Goal: Information Seeking & Learning: Learn about a topic

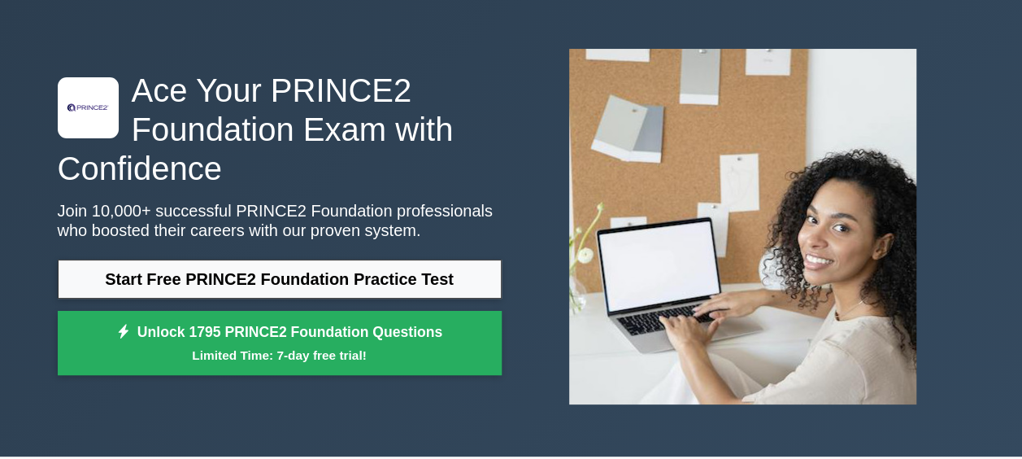
scroll to position [81, 0]
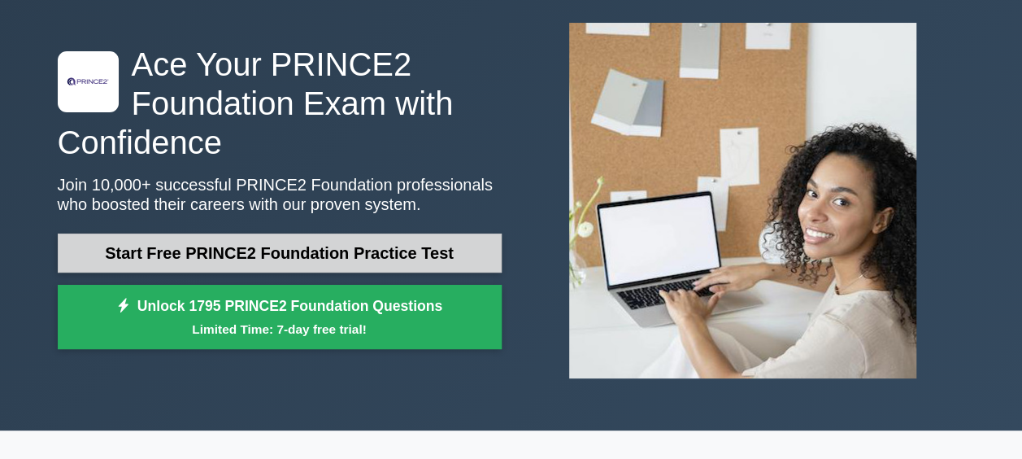
click at [263, 267] on link "Start Free PRINCE2 Foundation Practice Test" at bounding box center [280, 252] width 444 height 39
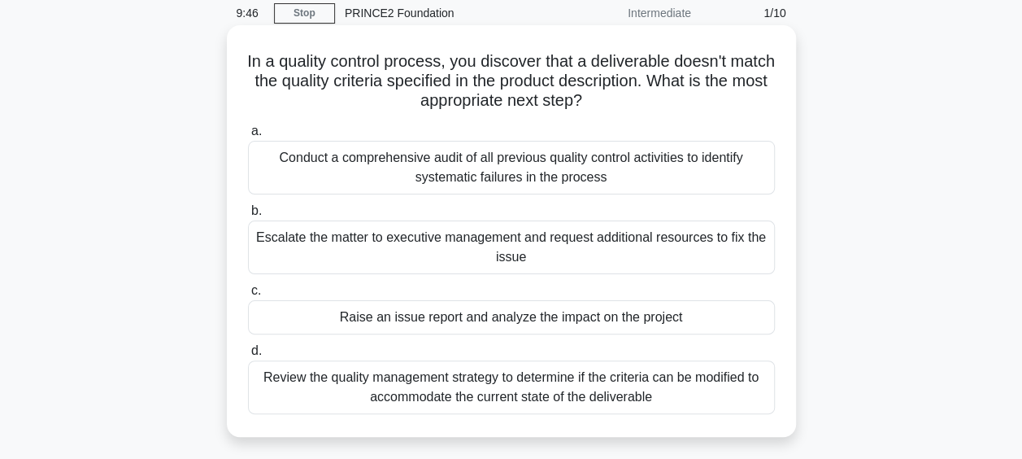
scroll to position [81, 0]
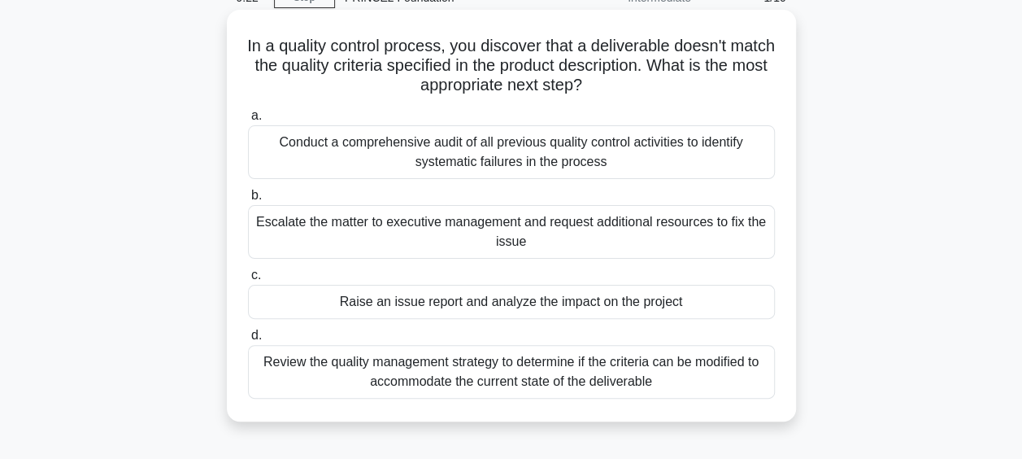
click at [406, 311] on div "Raise an issue report and analyze the impact on the project" at bounding box center [511, 302] width 527 height 34
click at [248, 280] on input "c. Raise an issue report and analyze the impact on the project" at bounding box center [248, 275] width 0 height 11
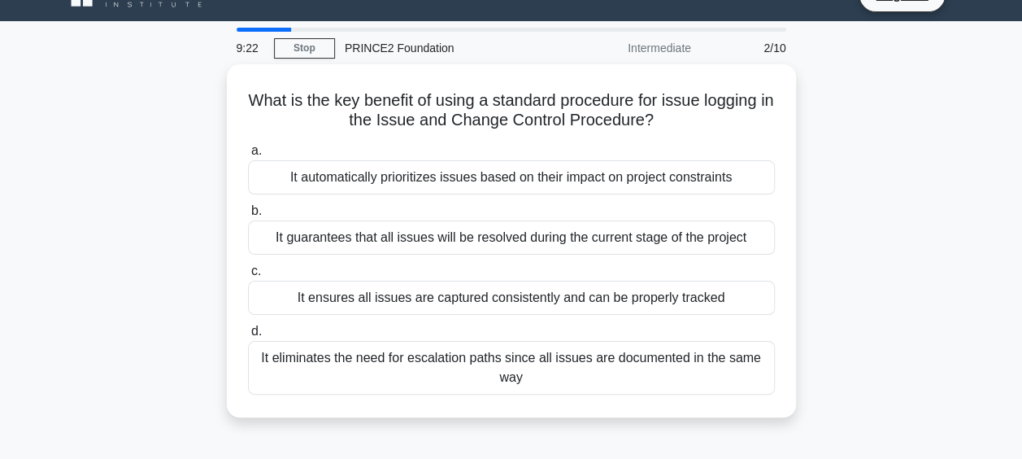
scroll to position [0, 0]
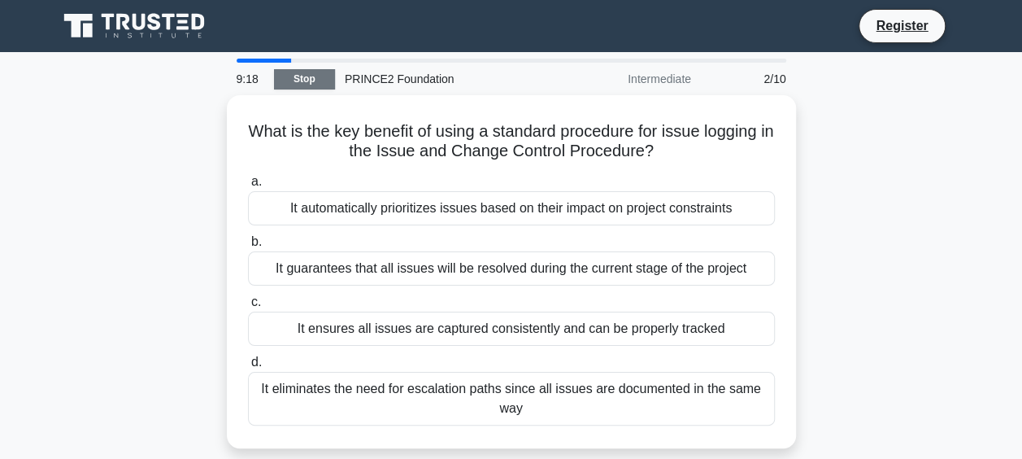
click at [296, 76] on link "Stop" at bounding box center [304, 79] width 61 height 20
click at [317, 78] on link "Stop" at bounding box center [304, 79] width 61 height 20
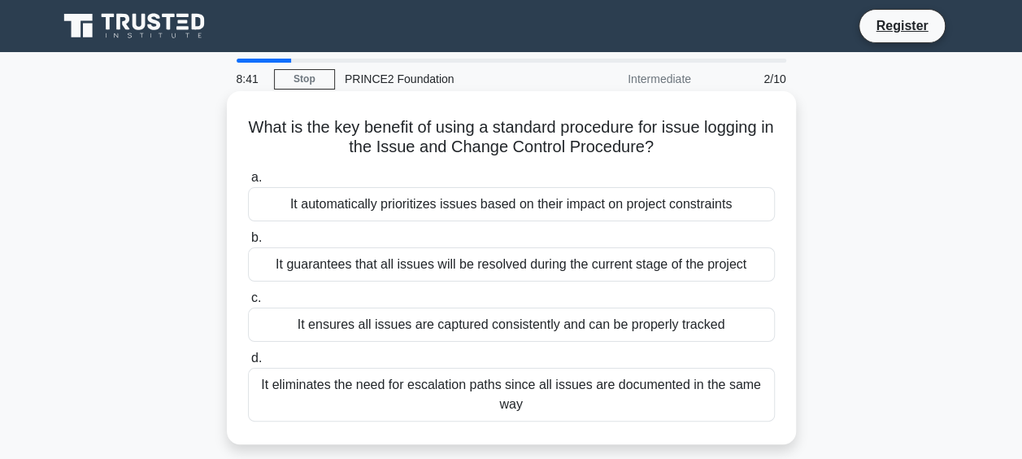
click at [398, 333] on div "It ensures all issues are captured consistently and can be properly tracked" at bounding box center [511, 324] width 527 height 34
click at [248, 303] on input "c. It ensures all issues are captured consistently and can be properly tracked" at bounding box center [248, 298] width 0 height 11
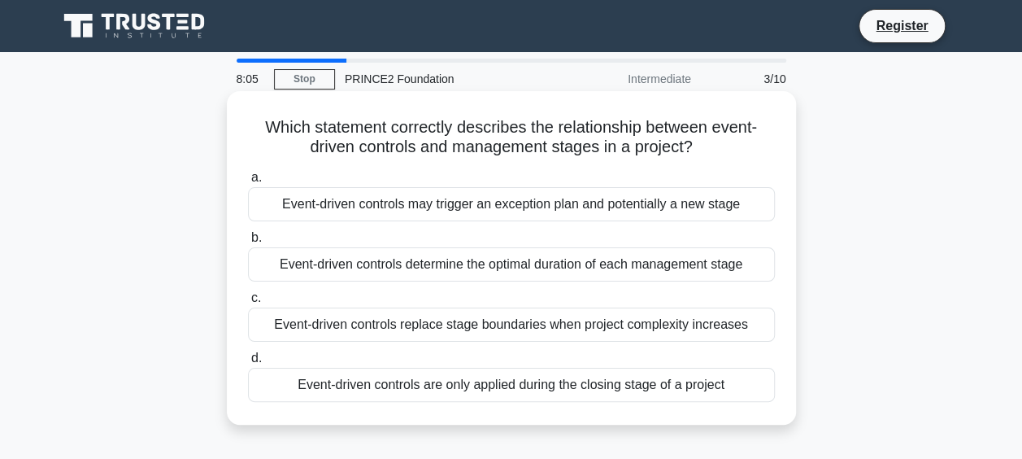
click at [387, 266] on div "Event-driven controls determine the optimal duration of each management stage" at bounding box center [511, 264] width 527 height 34
click at [248, 243] on input "b. Event-driven controls determine the optimal duration of each management stage" at bounding box center [248, 238] width 0 height 11
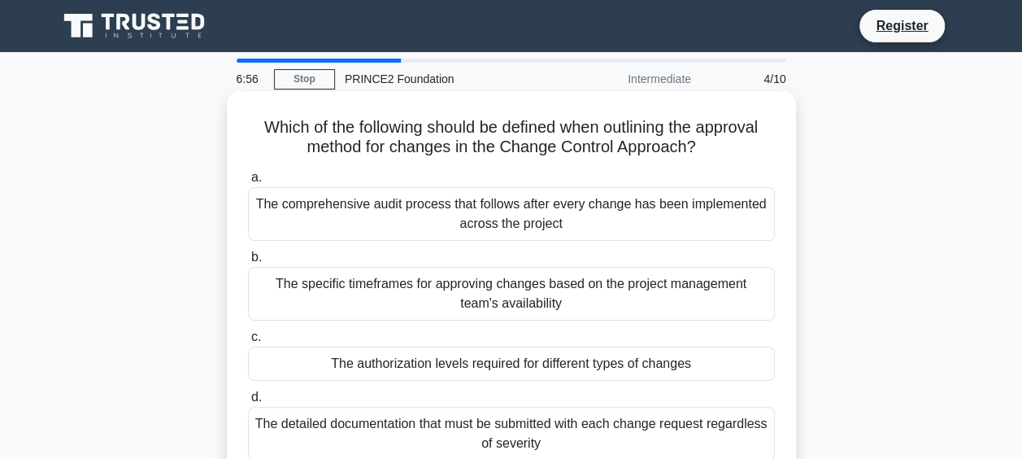
drag, startPoint x: 246, startPoint y: 119, endPoint x: 548, endPoint y: 442, distance: 442.9
click at [548, 442] on div "Which of the following should be defined when outlining the approval method for…" at bounding box center [511, 287] width 556 height 379
copy div "Which of the following should be defined when outlining the approval method for…"
click at [403, 298] on div "The specific timeframes for approving changes based on the project management t…" at bounding box center [511, 294] width 527 height 54
click at [248, 263] on input "b. The specific timeframes for approving changes based on the project managemen…" at bounding box center [248, 257] width 0 height 11
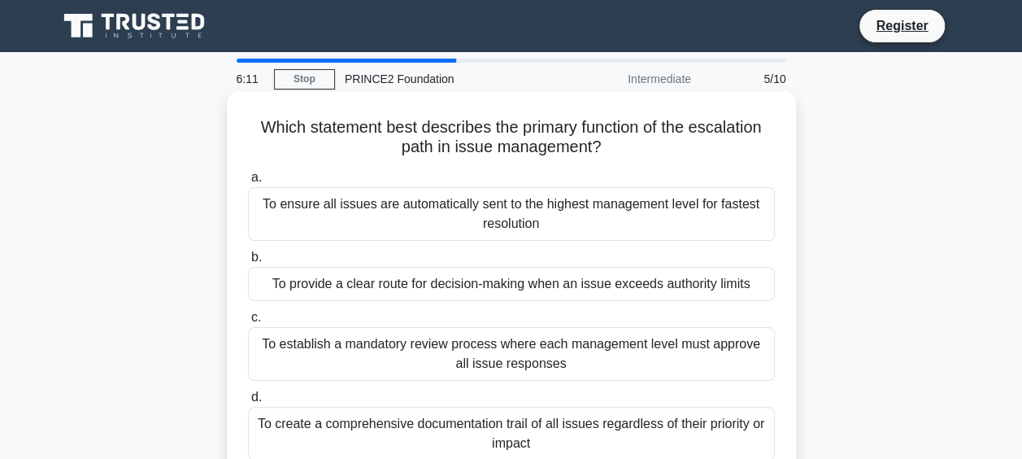
click at [372, 211] on div "To ensure all issues are automatically sent to the highest management level for…" at bounding box center [511, 214] width 527 height 54
click at [248, 183] on input "a. To ensure all issues are automatically sent to the highest management level …" at bounding box center [248, 177] width 0 height 11
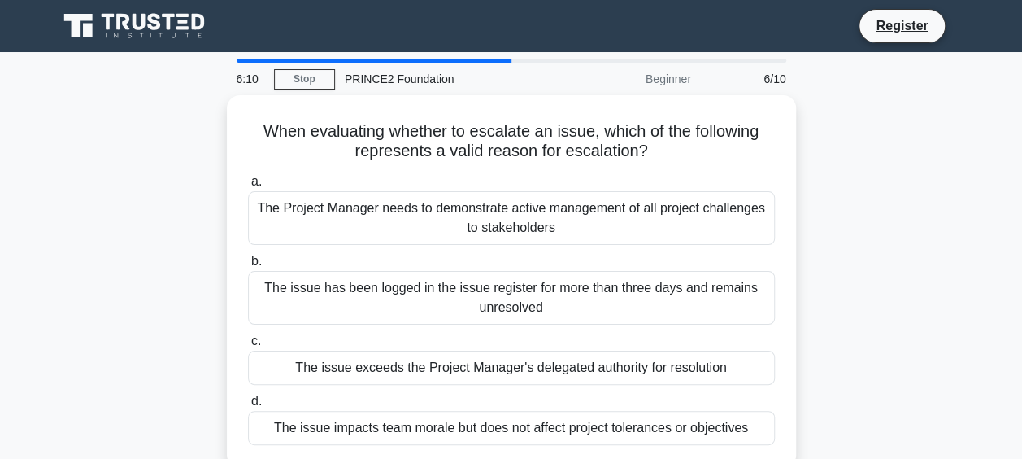
click at [374, 218] on div "The Project Manager needs to demonstrate active management of all project chall…" at bounding box center [511, 218] width 527 height 54
click at [248, 187] on input "a. The Project Manager needs to demonstrate active management of all project ch…" at bounding box center [248, 181] width 0 height 11
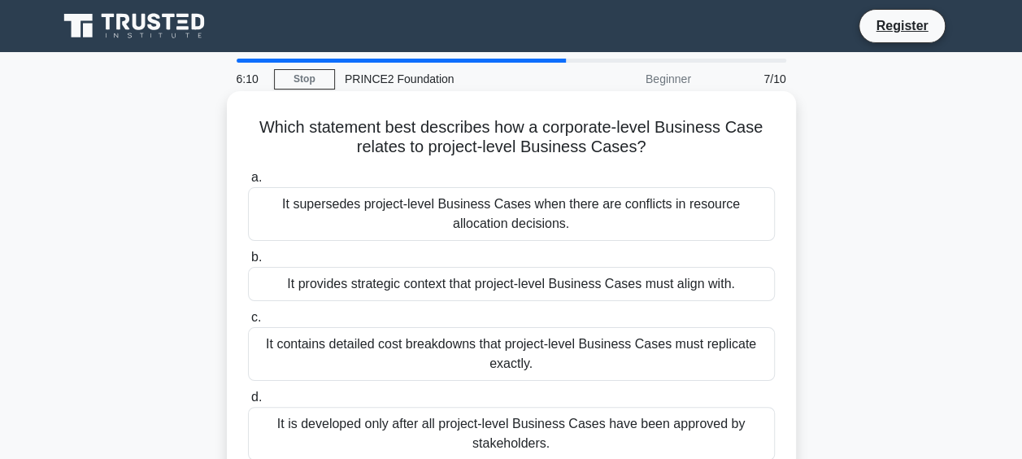
click at [398, 341] on div "It contains detailed cost breakdowns that project-level Business Cases must rep…" at bounding box center [511, 354] width 527 height 54
click at [248, 323] on input "c. It contains detailed cost breakdowns that project-level Business Cases must …" at bounding box center [248, 317] width 0 height 11
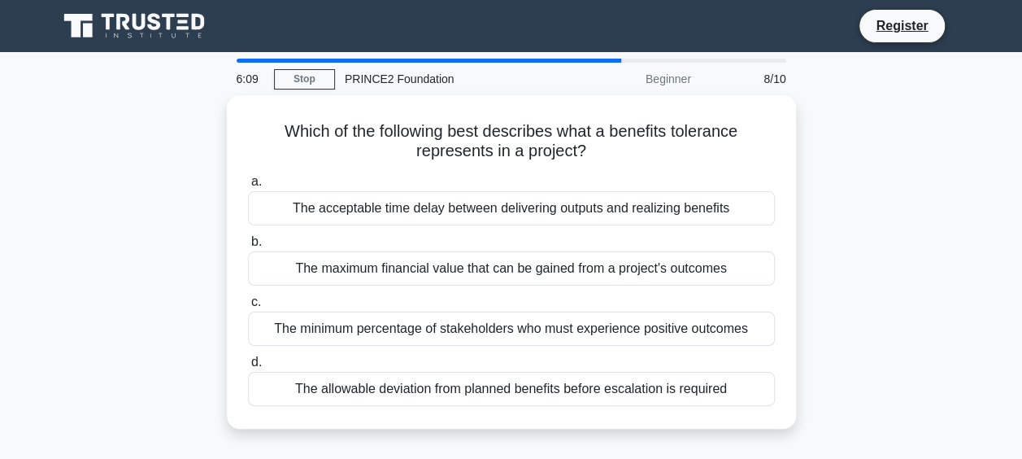
click at [386, 296] on label "c. The minimum percentage of stakeholders who must experience positive outcomes" at bounding box center [511, 319] width 527 height 54
click at [248, 297] on input "c. The minimum percentage of stakeholders who must experience positive outcomes" at bounding box center [248, 302] width 0 height 11
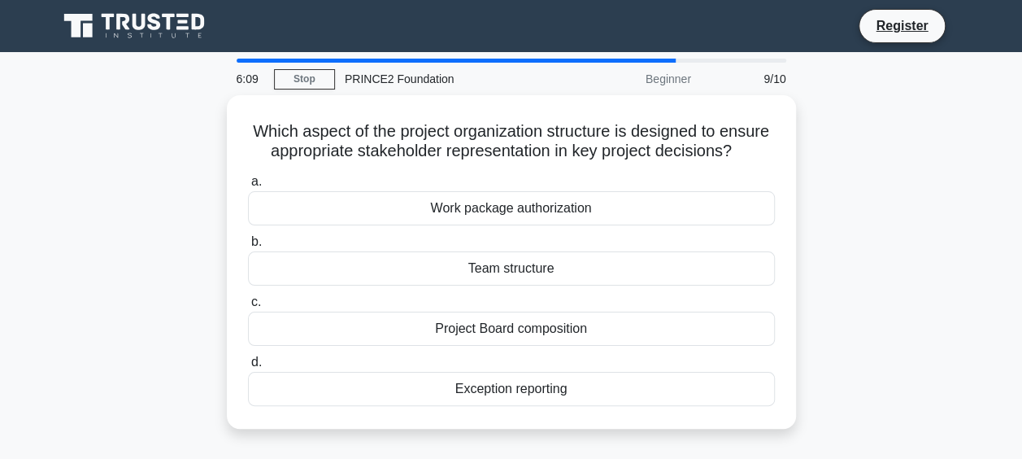
click at [385, 249] on label "b. Team structure" at bounding box center [511, 259] width 527 height 54
click at [248, 247] on input "b. Team structure" at bounding box center [248, 242] width 0 height 11
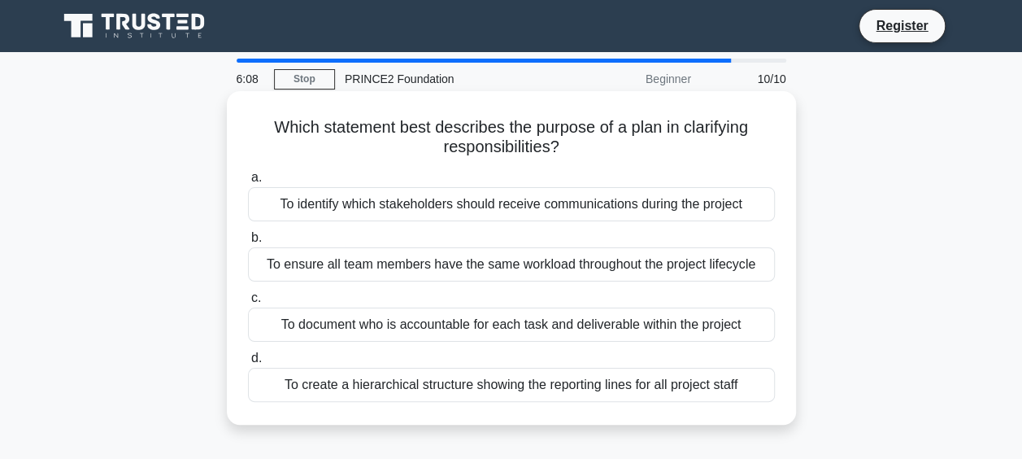
click at [394, 197] on div "To identify which stakeholders should receive communications during the project" at bounding box center [511, 204] width 527 height 34
click at [248, 183] on input "a. To identify which stakeholders should receive communications during the proj…" at bounding box center [248, 177] width 0 height 11
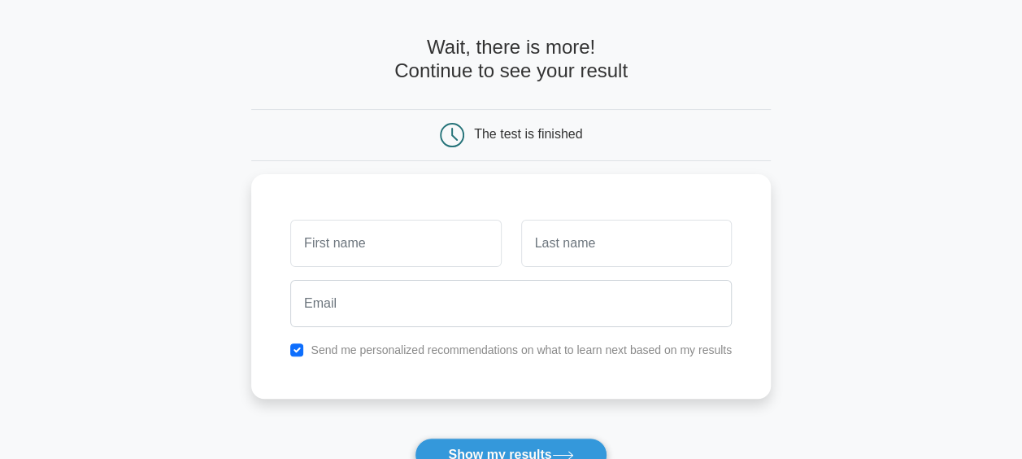
scroll to position [81, 0]
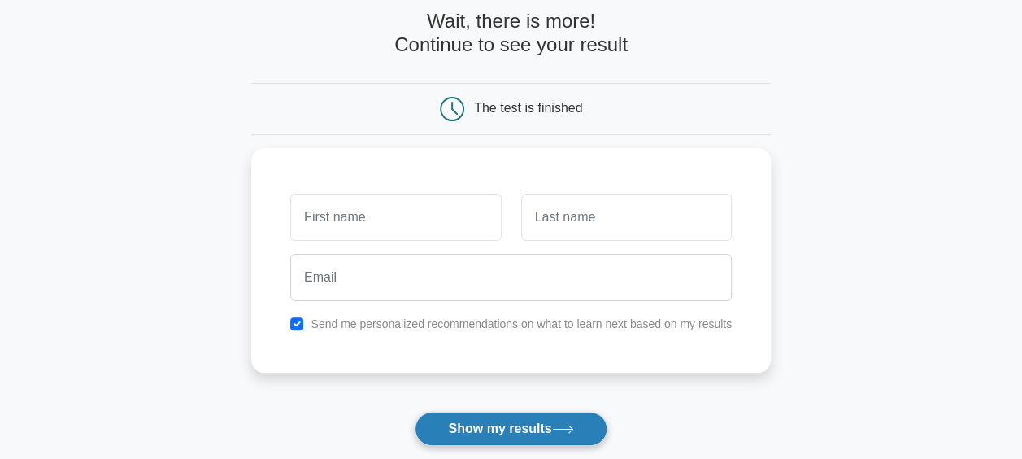
click at [478, 419] on button "Show my results" at bounding box center [511, 428] width 192 height 34
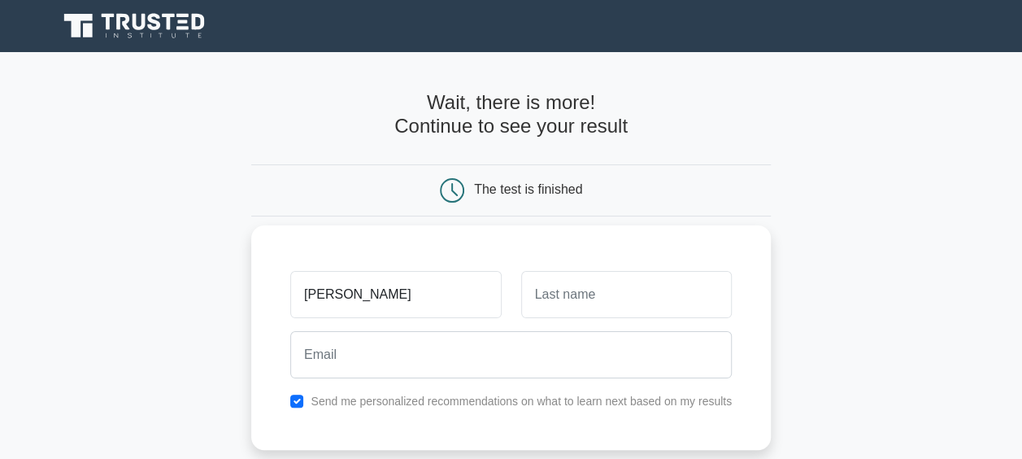
type input "[PERSON_NAME]"
click at [677, 296] on input "text" at bounding box center [626, 294] width 211 height 47
type input "Fos"
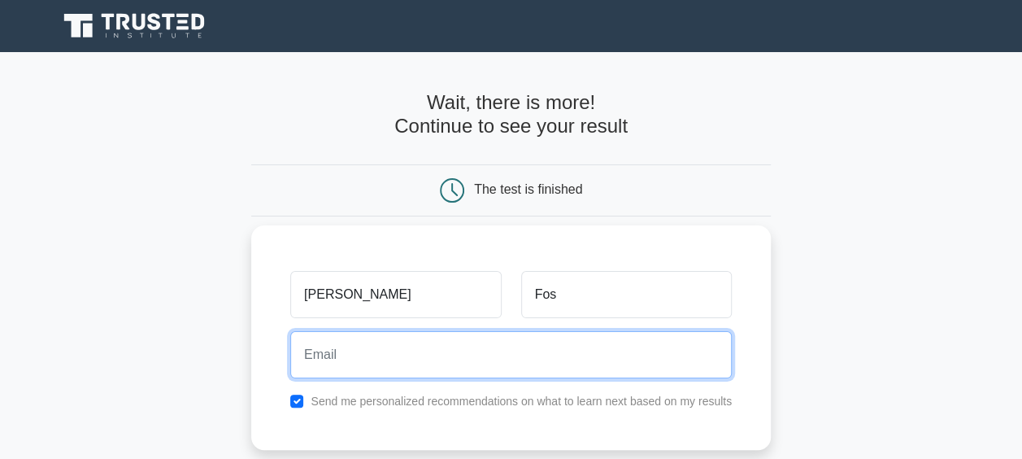
click at [562, 345] on input "email" at bounding box center [510, 354] width 441 height 47
type input "Chris.Foster1@cbre.com"
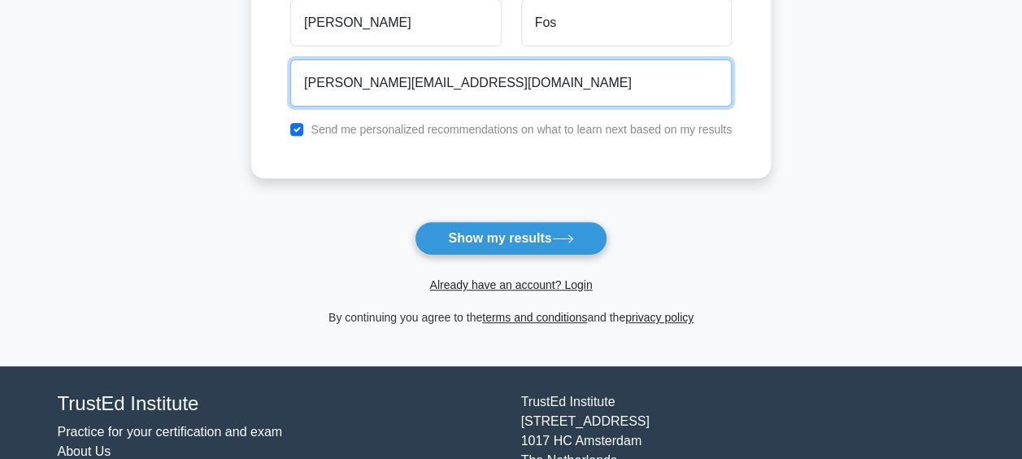
scroll to position [325, 0]
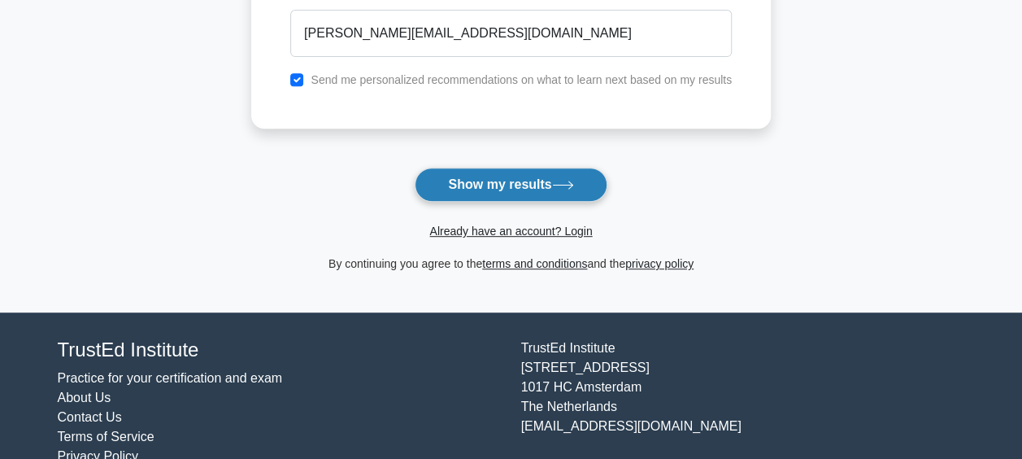
click at [467, 189] on button "Show my results" at bounding box center [511, 184] width 192 height 34
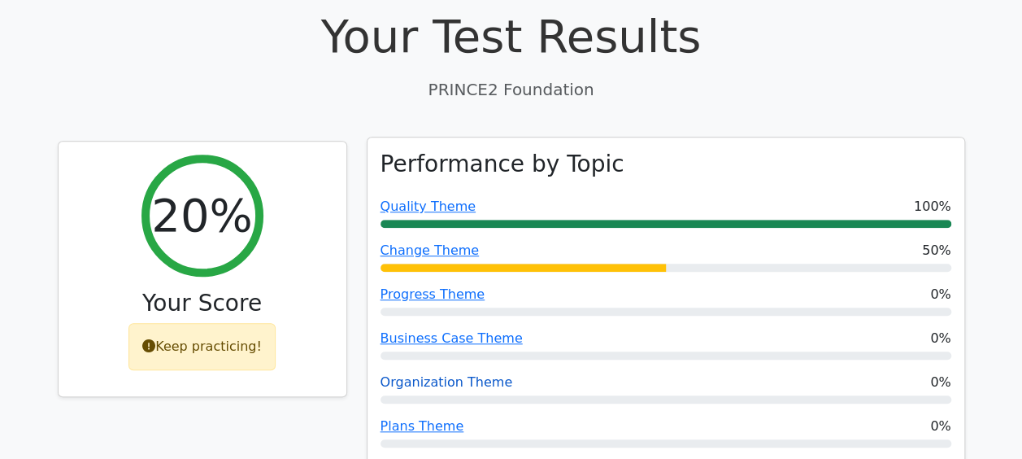
scroll to position [569, 0]
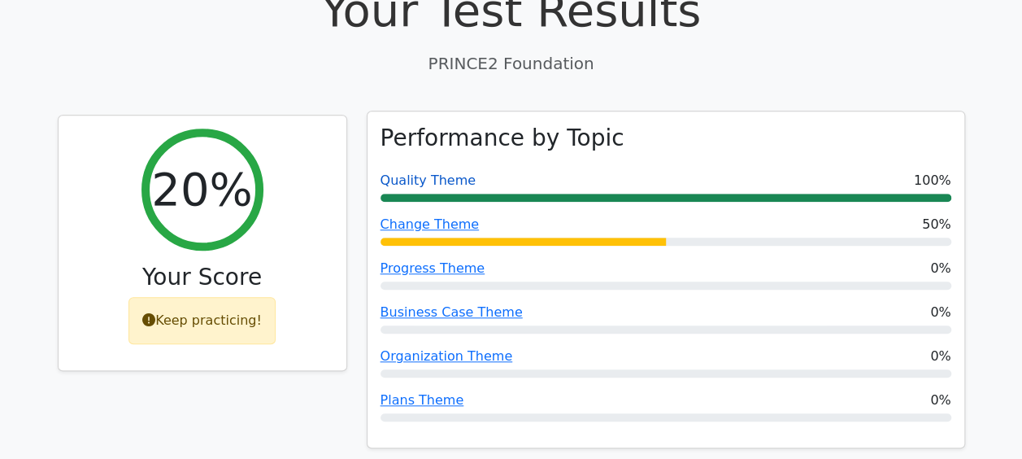
click at [421, 172] on link "Quality Theme" at bounding box center [427, 179] width 95 height 15
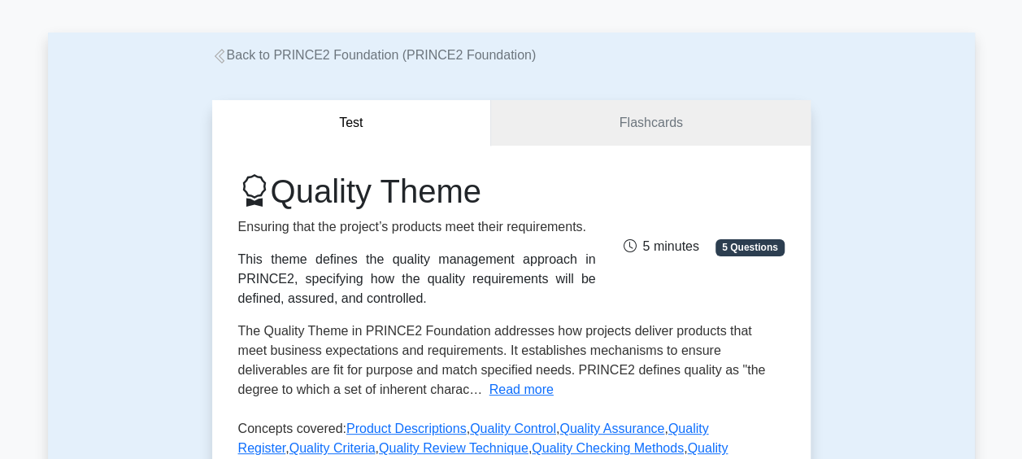
scroll to position [81, 0]
